Goal: Task Accomplishment & Management: Use online tool/utility

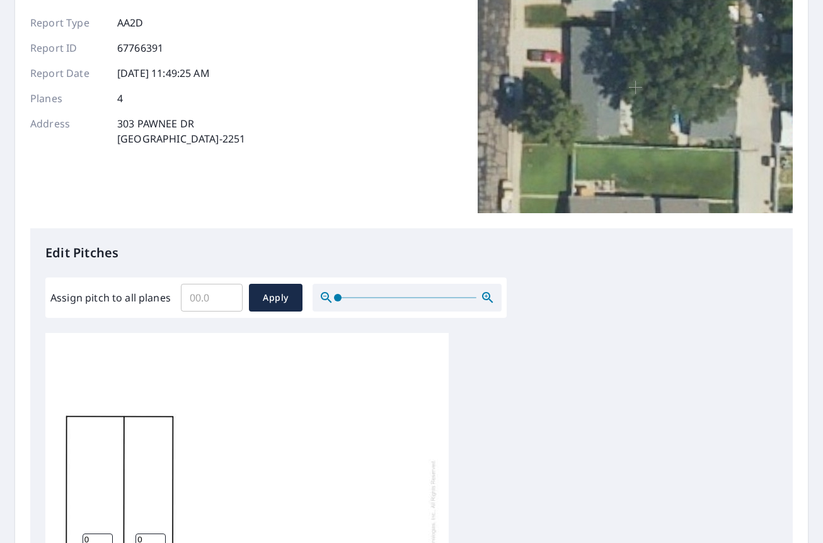
scroll to position [189, 0]
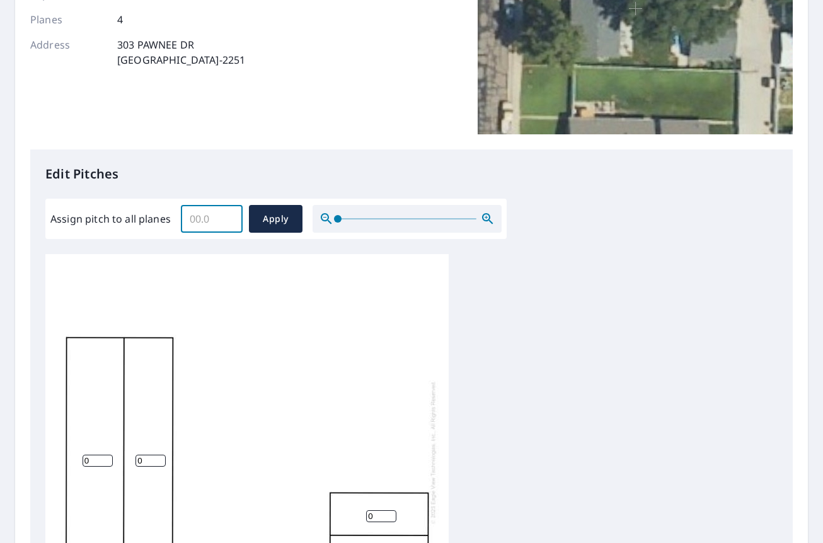
click at [197, 224] on input "Assign pitch to all planes" at bounding box center [212, 218] width 62 height 35
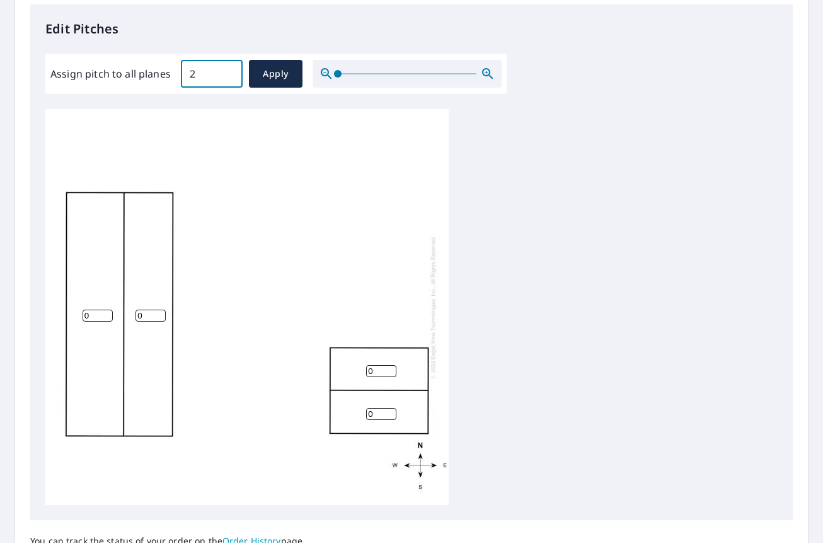
scroll to position [329, 0]
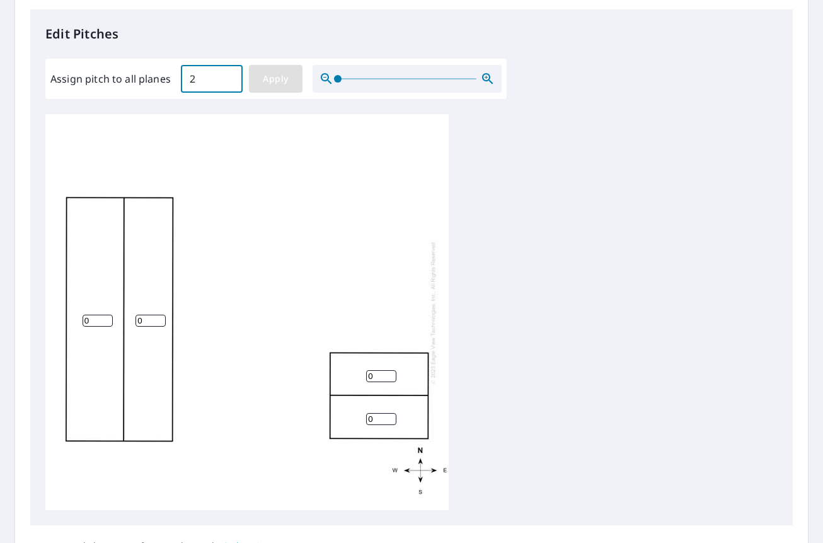
type input "2"
click at [272, 80] on span "Apply" at bounding box center [275, 79] width 33 height 16
type input "2"
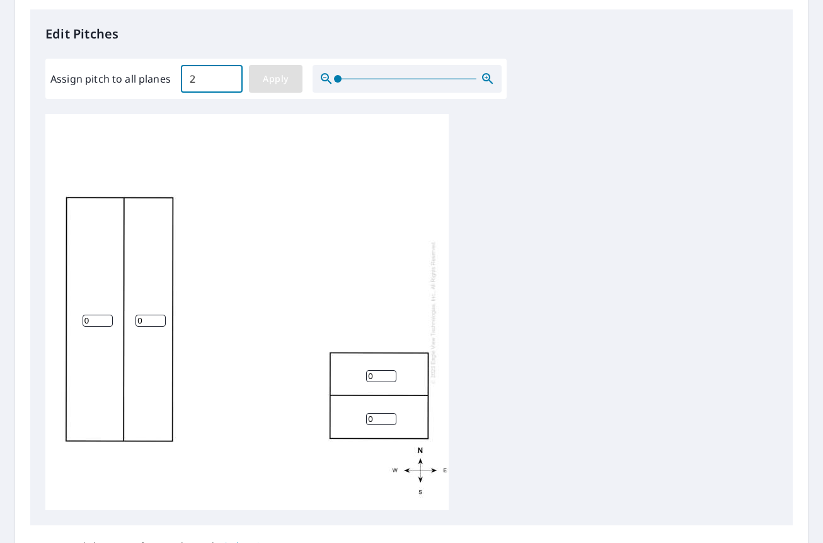
type input "2"
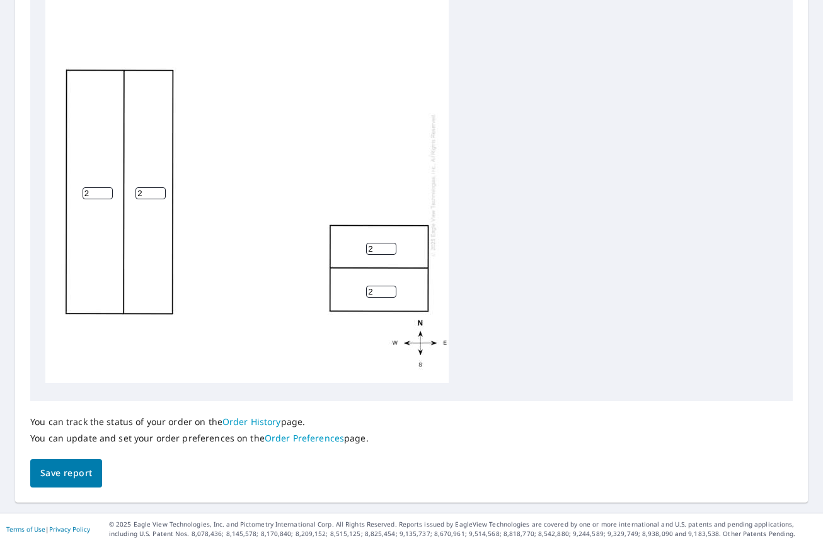
scroll to position [455, 0]
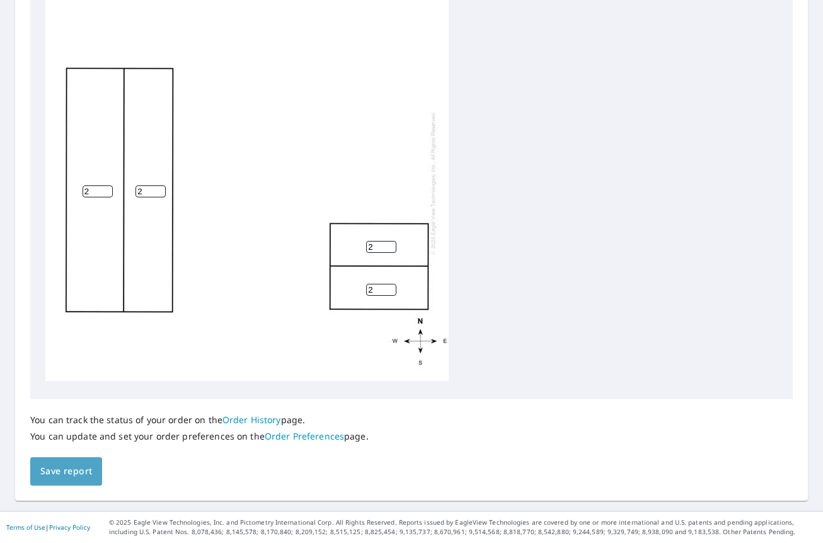
click at [78, 466] on span "Save report" at bounding box center [66, 471] width 52 height 16
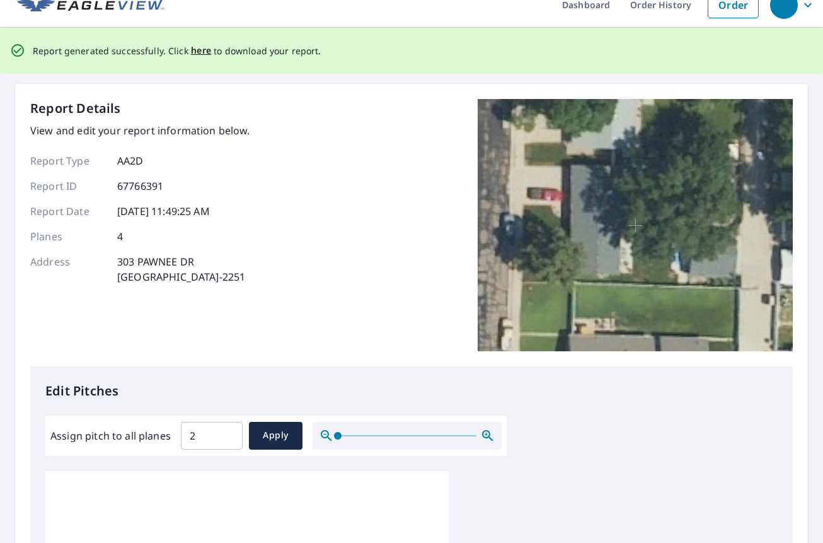
scroll to position [0, 0]
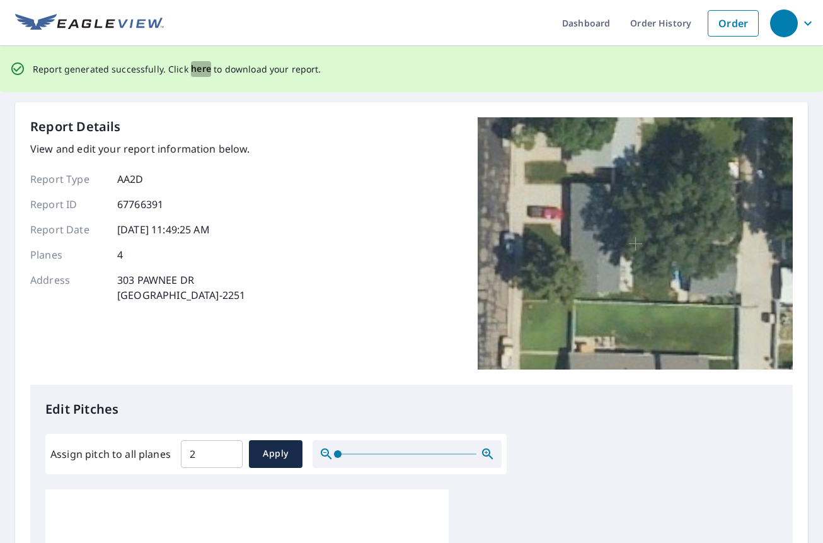
click at [198, 64] on span "here" at bounding box center [201, 69] width 21 height 16
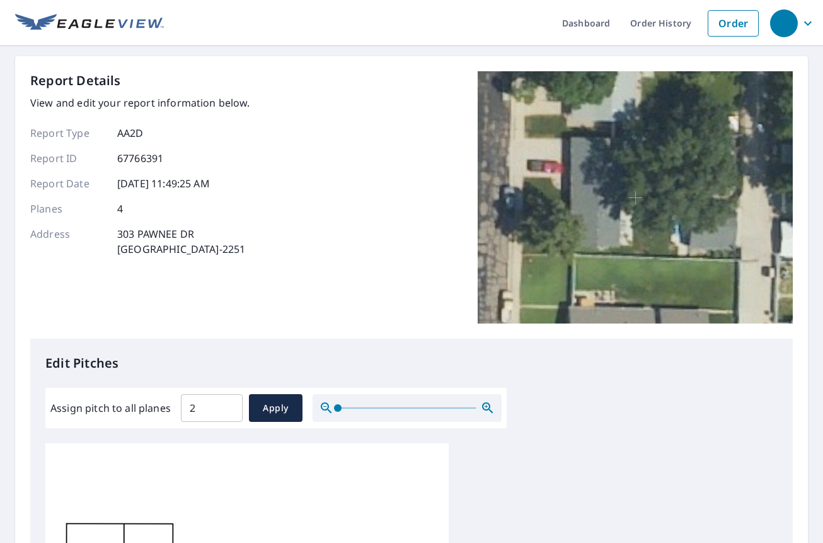
click at [198, 67] on div "Report Details View and edit your report information below. Report Type AA2D Re…" at bounding box center [411, 505] width 793 height 899
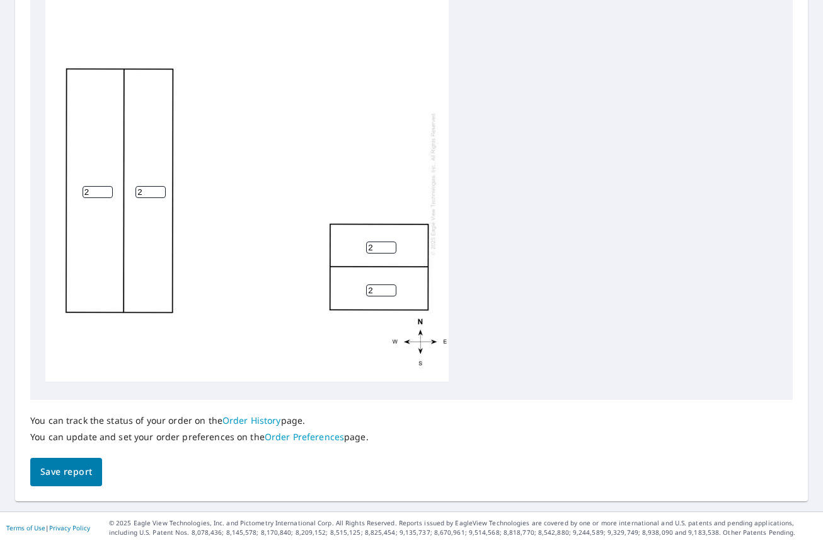
scroll to position [455, 0]
